Goal: Information Seeking & Learning: Learn about a topic

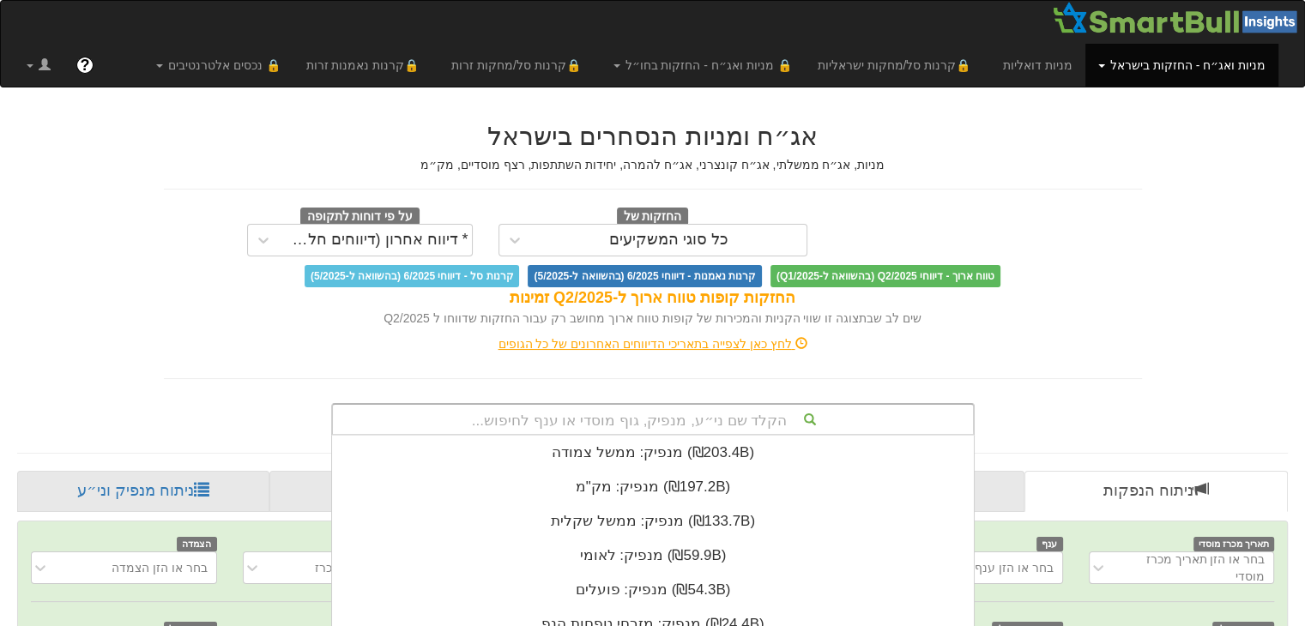
scroll to position [236, 0]
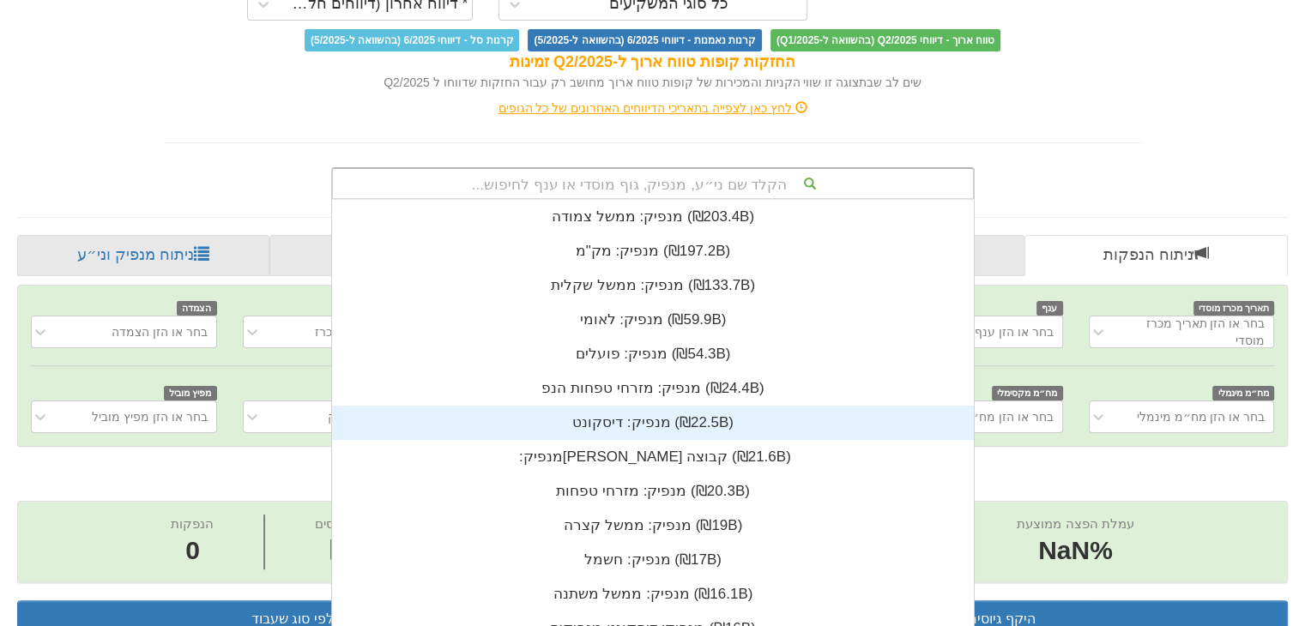
click at [721, 200] on div "הקלד שם ני״ע, מנפיק, גוף מוסדי או ענף לחיפוש... מנפיק: ‏ממשל צמודה ‎(₪203.4B)‎ …" at bounding box center [653, 183] width 644 height 33
type input "c"
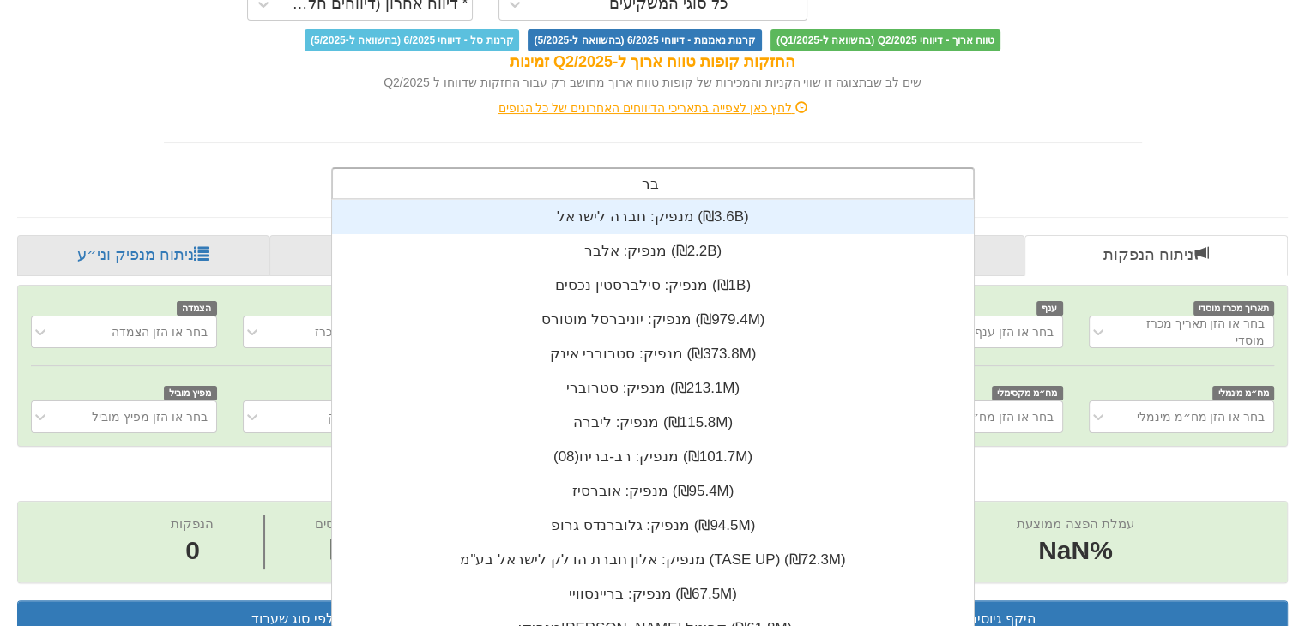
scroll to position [240, 0]
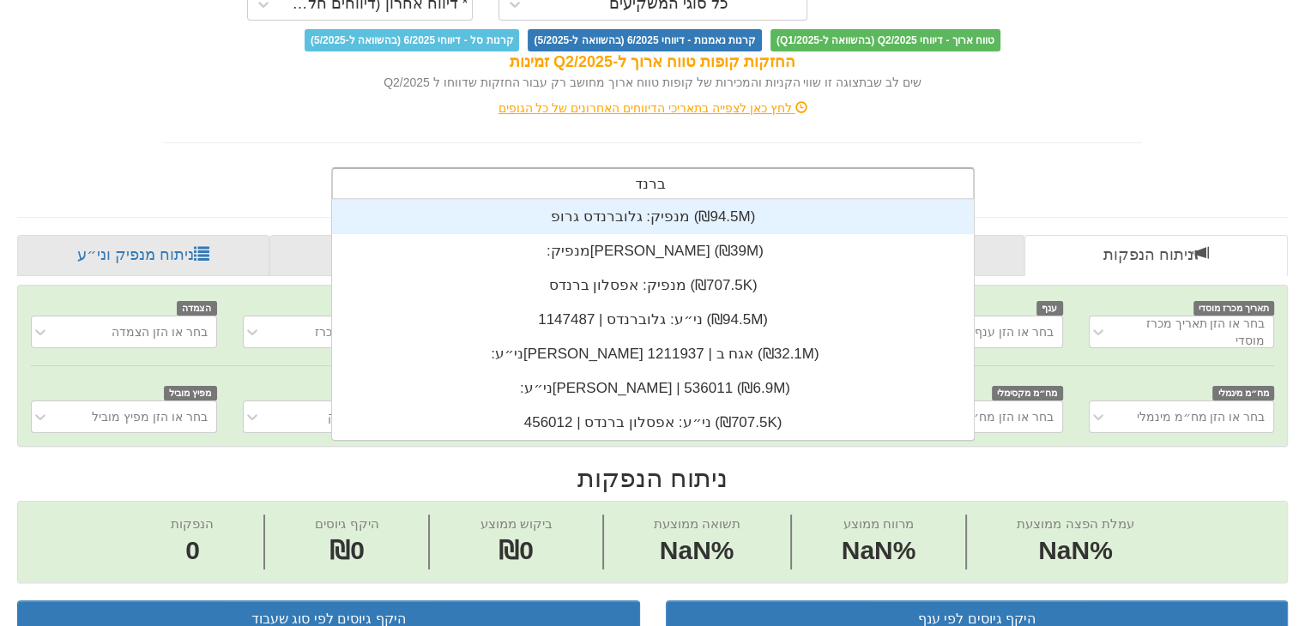
type input "ברנד"
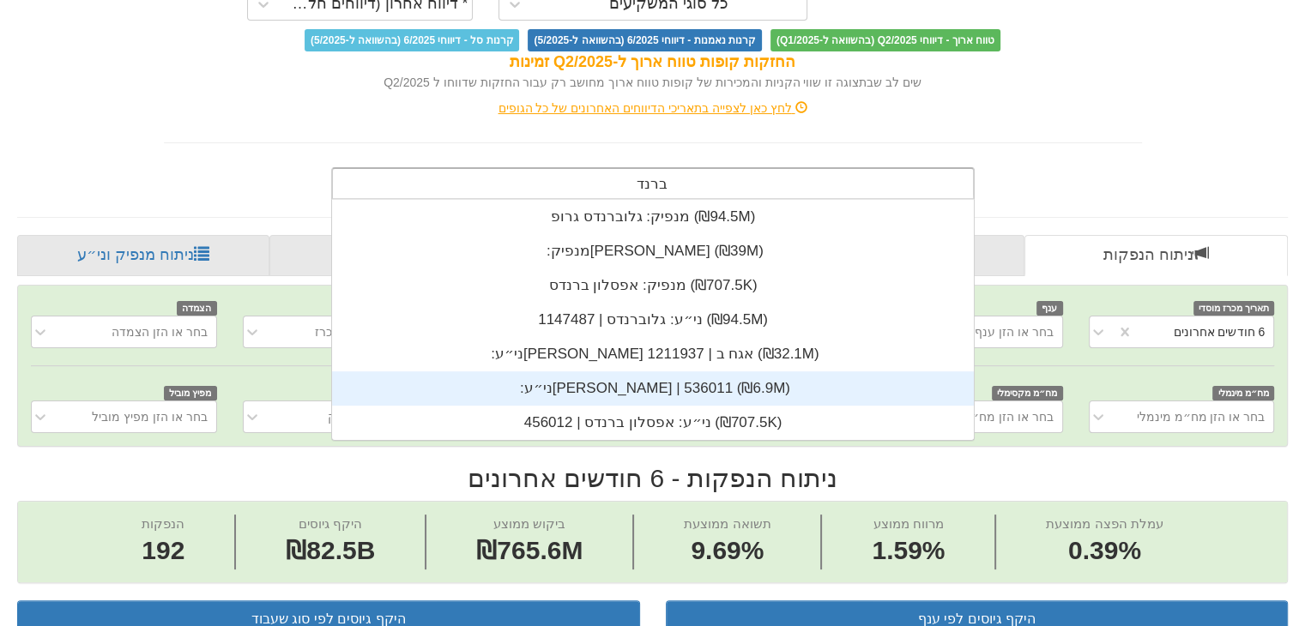
scroll to position [0, 0]
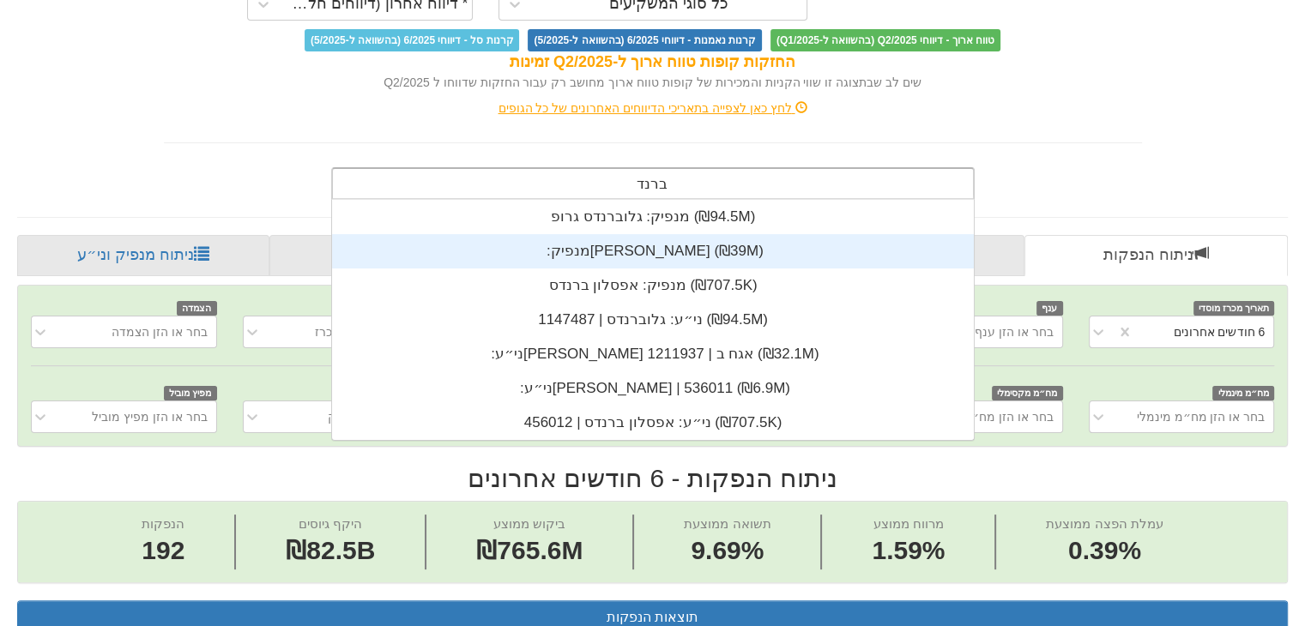
click at [720, 251] on div "מנפיק: ‏[PERSON_NAME] ‎(₪39M)‎" at bounding box center [653, 251] width 642 height 34
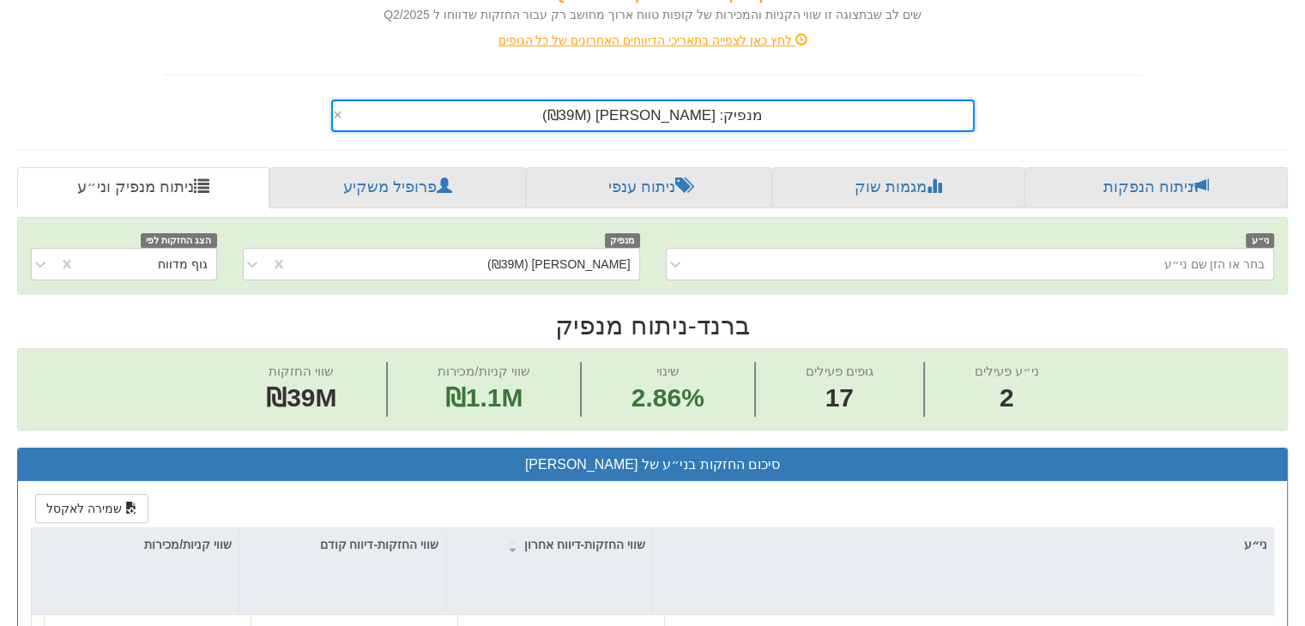
scroll to position [236, 0]
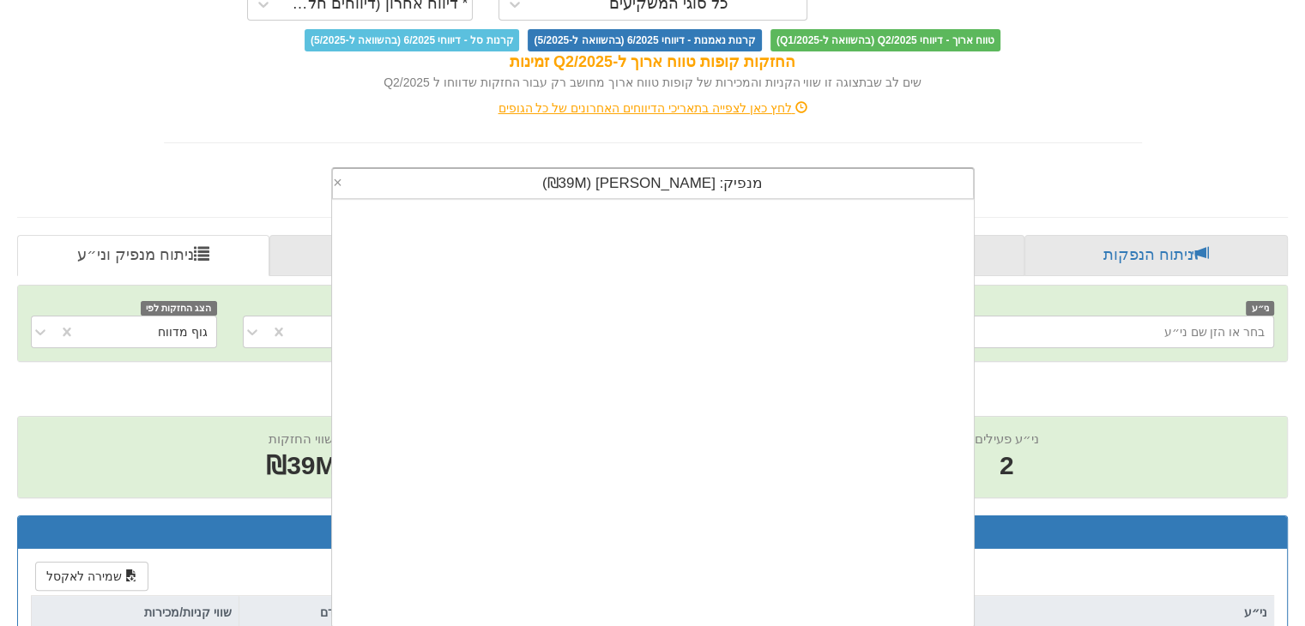
click at [663, 179] on div "מנפיק: ‏[PERSON_NAME] ‎(₪39M)‎" at bounding box center [661, 183] width 626 height 29
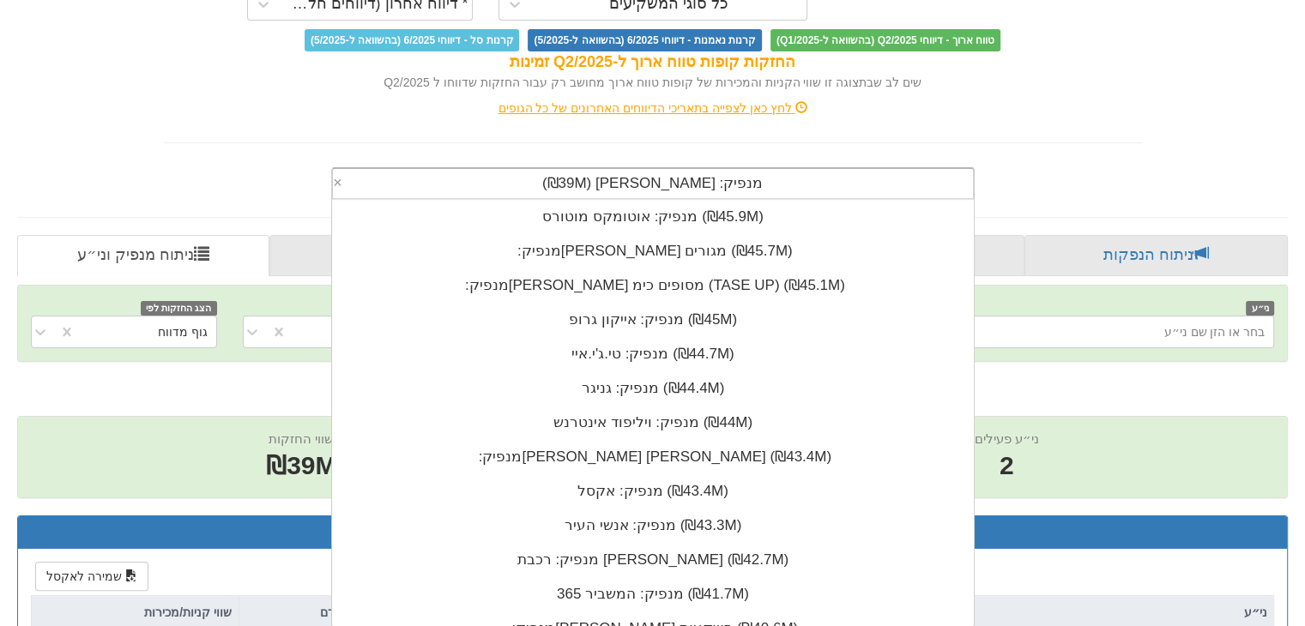
scroll to position [426, 0]
click at [662, 179] on span "מנפיק: ‏[PERSON_NAME] ‎(₪39M)‎" at bounding box center [652, 183] width 221 height 16
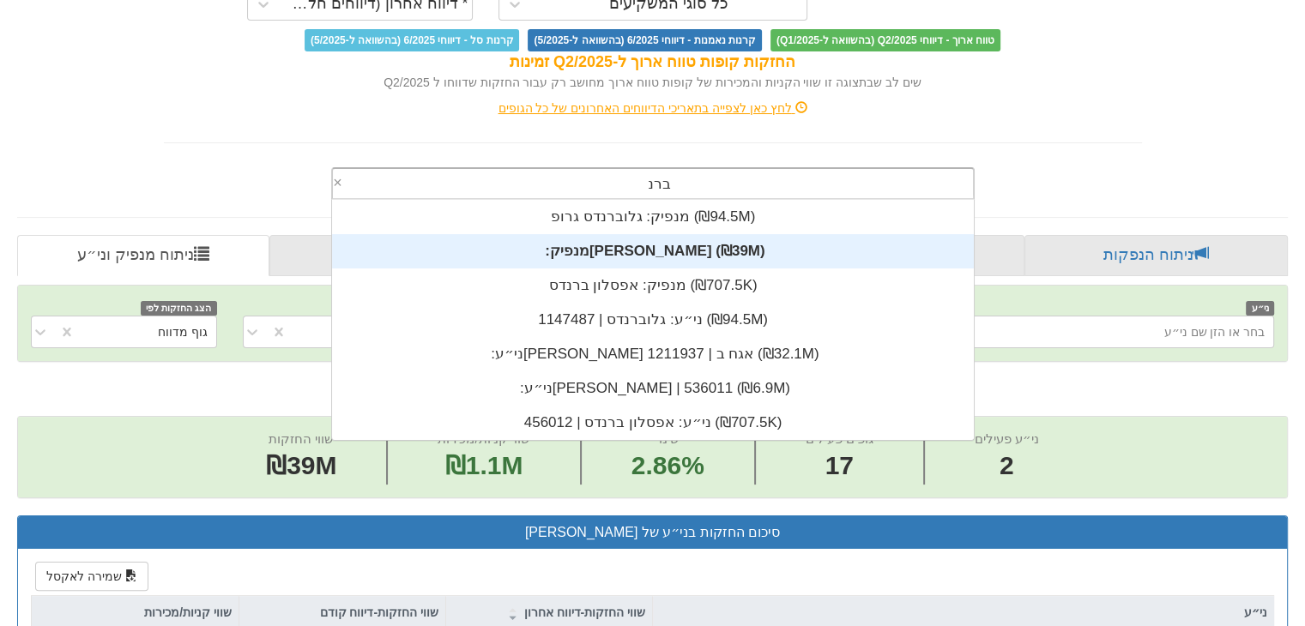
scroll to position [240, 0]
type input "ברנד"
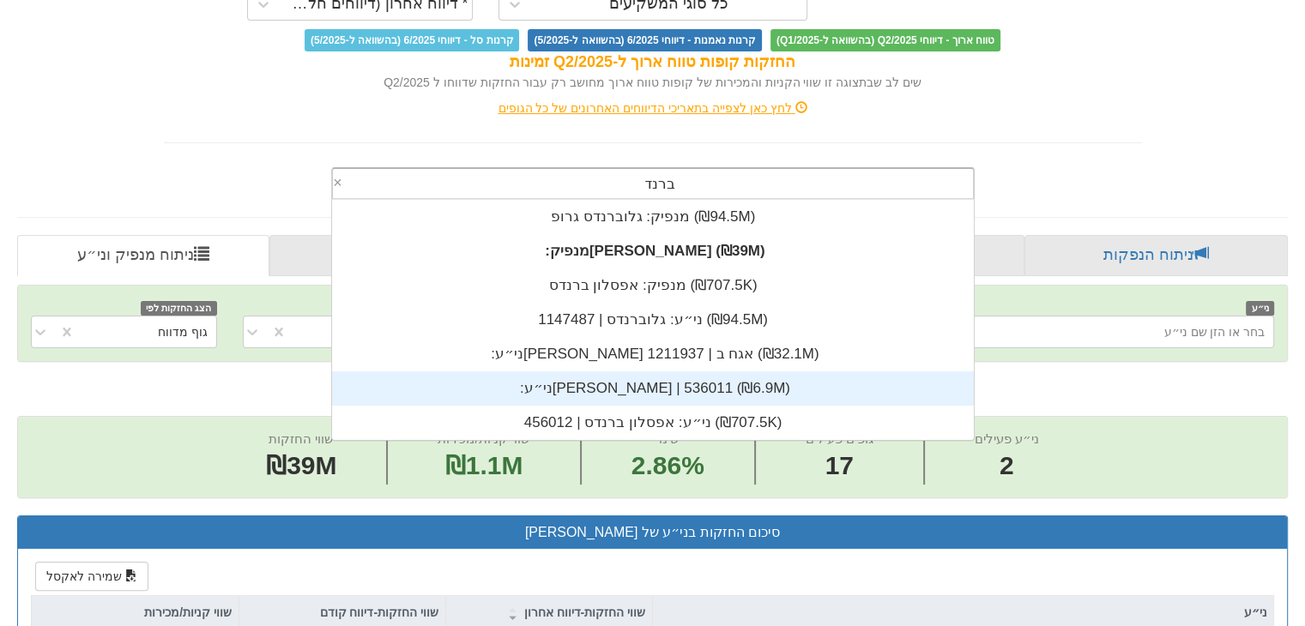
click at [735, 385] on div "ני״ע: ‏[PERSON_NAME] | 536011 ‎(₪6.9M)‎" at bounding box center [653, 389] width 642 height 34
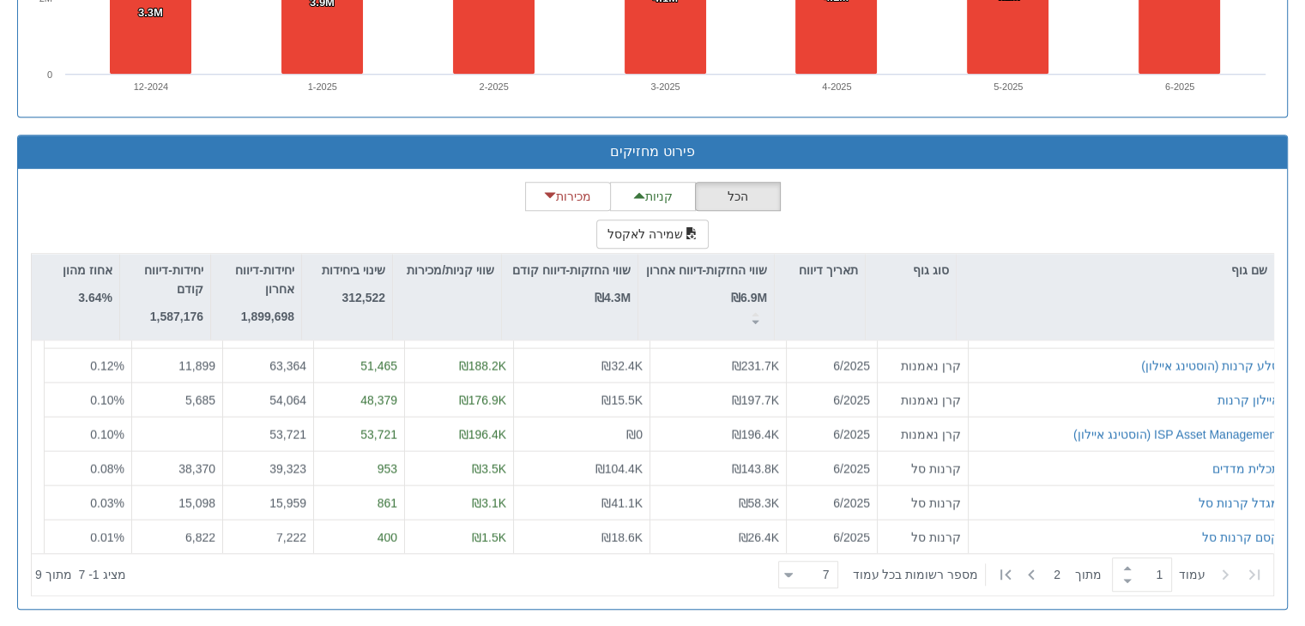
scroll to position [70023, 0]
